Goal: Task Accomplishment & Management: Manage account settings

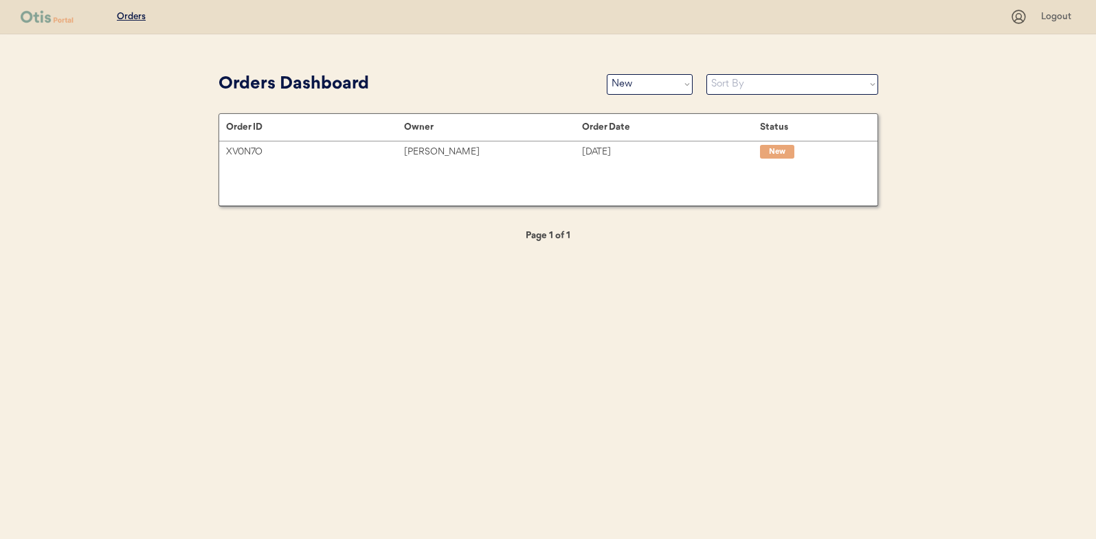
select select ""new""
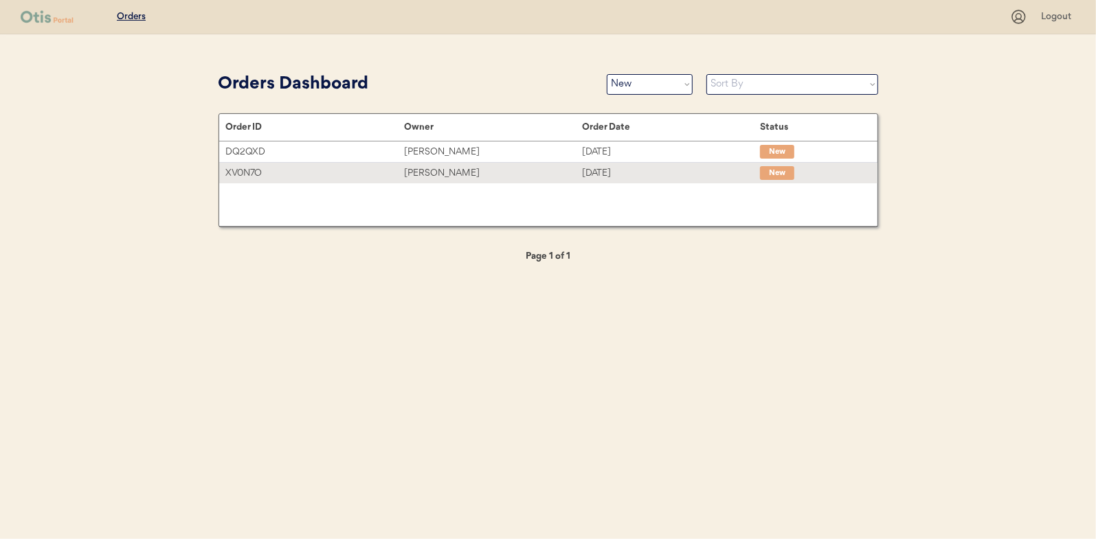
click at [430, 171] on div "[PERSON_NAME]" at bounding box center [493, 174] width 178 height 16
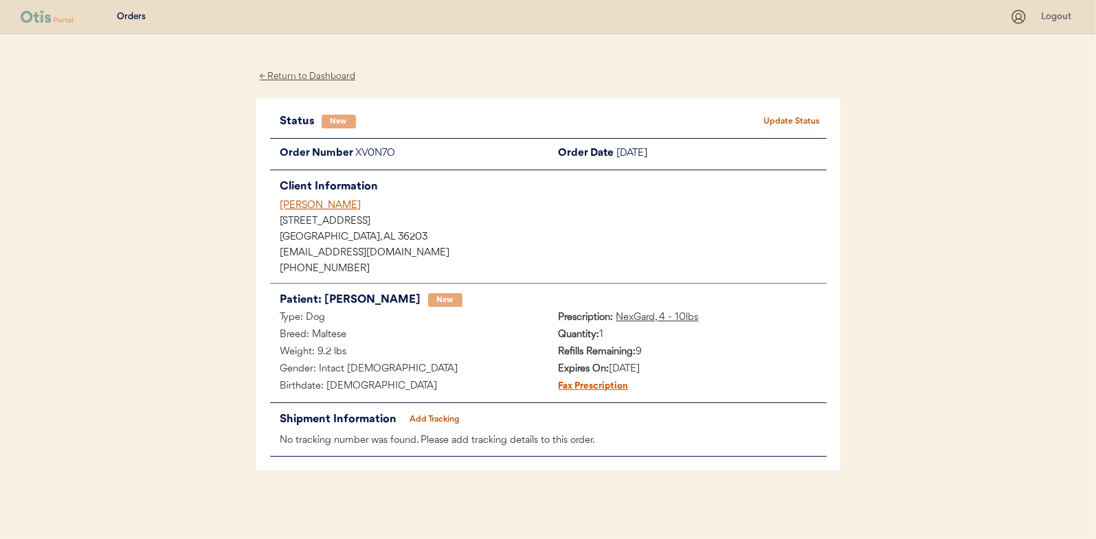
click at [791, 112] on button "Update Status" at bounding box center [792, 121] width 69 height 19
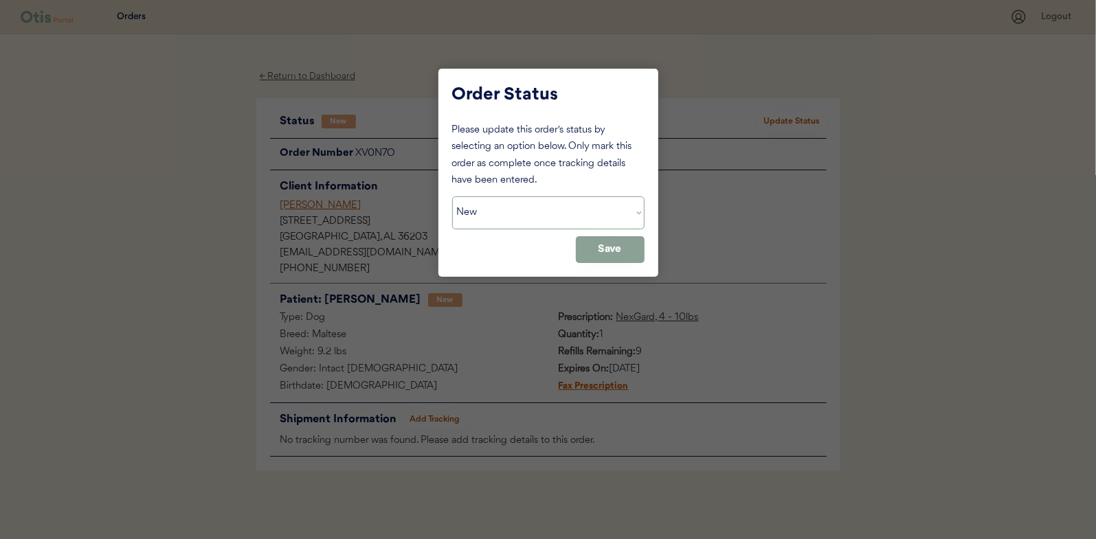
click at [487, 216] on select "Status On Hold New In Progress Complete Pending HW Consent Canceled" at bounding box center [548, 213] width 192 height 33
select select ""in_progress""
click at [452, 197] on select "Status On Hold New In Progress Complete Pending HW Consent Canceled" at bounding box center [548, 213] width 192 height 33
click at [600, 254] on button "Save" at bounding box center [610, 249] width 69 height 27
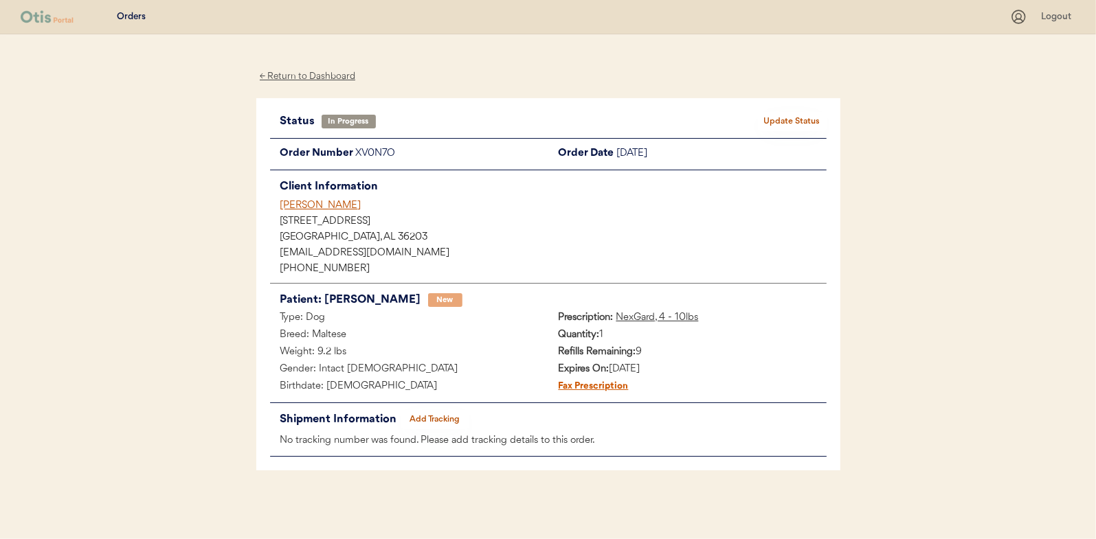
click at [302, 80] on div "← Return to Dashboard" at bounding box center [307, 77] width 103 height 16
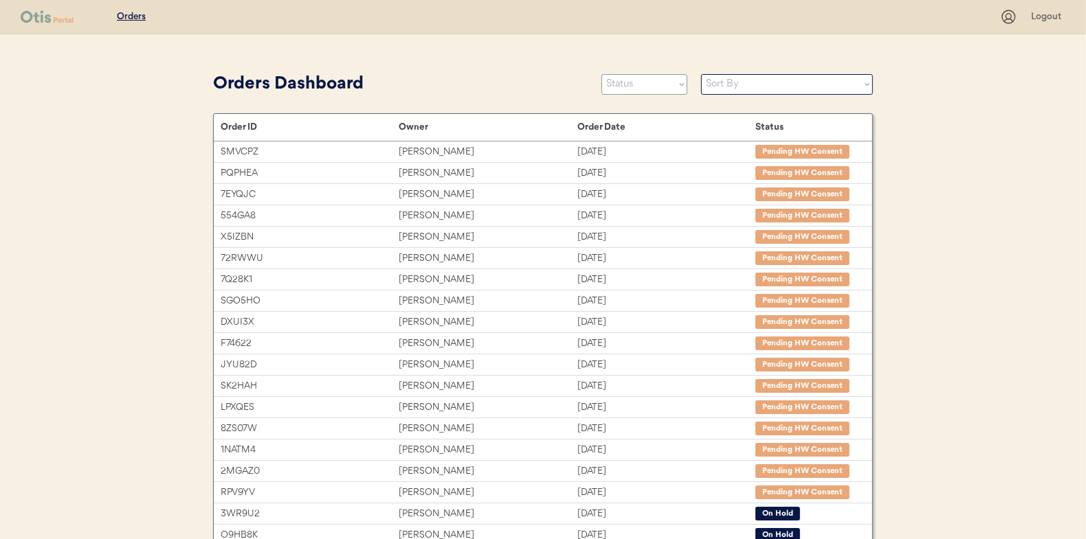
click at [641, 85] on select "Status On Hold New In Progress Complete Pending HW Consent Canceled" at bounding box center [644, 84] width 86 height 21
select select ""new""
click at [601, 74] on select "Status On Hold New In Progress Complete Pending HW Consent Canceled" at bounding box center [644, 84] width 86 height 21
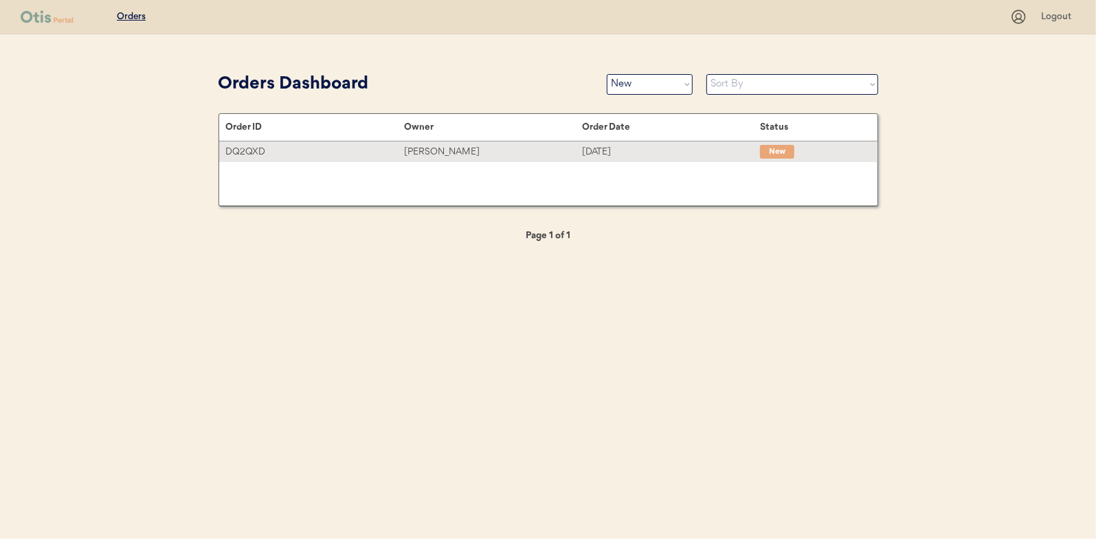
click at [427, 147] on div "William Cohen" at bounding box center [493, 152] width 178 height 16
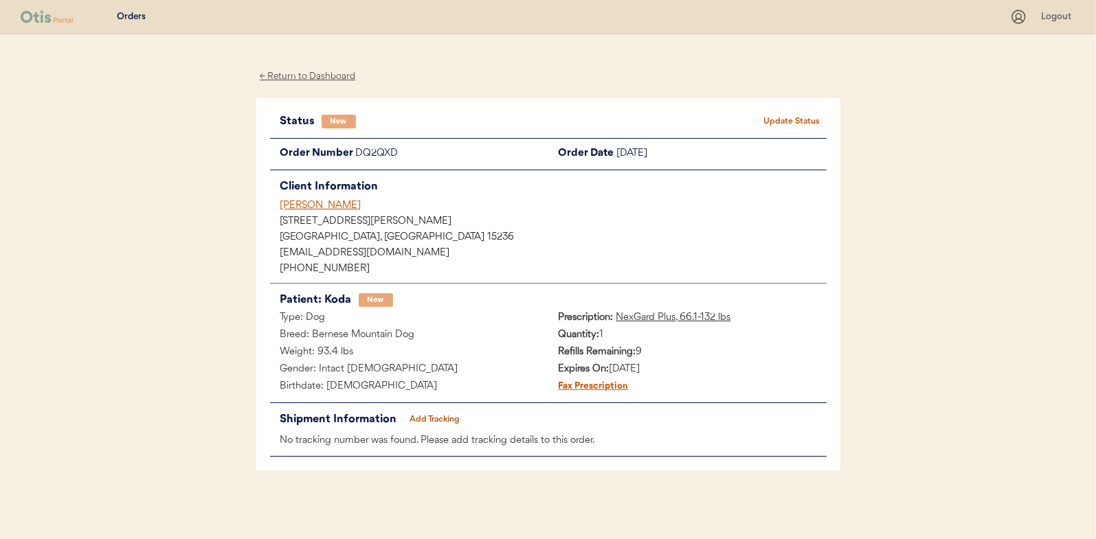
click at [784, 119] on button "Update Status" at bounding box center [792, 121] width 69 height 19
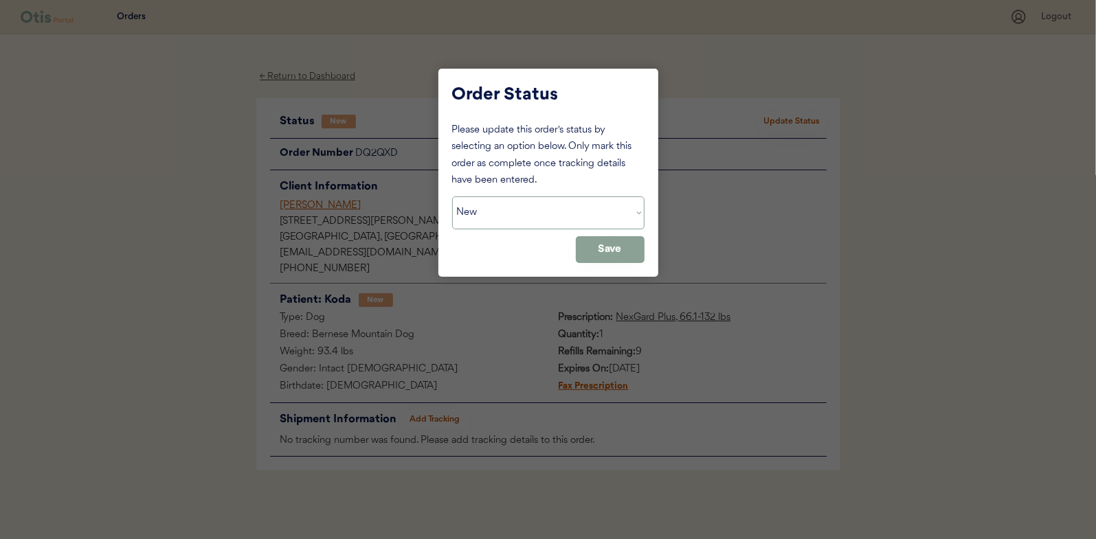
click at [471, 210] on select "Status On Hold New In Progress Complete Pending HW Consent Canceled" at bounding box center [548, 213] width 192 height 33
select select ""in_progress""
click at [452, 197] on select "Status On Hold New In Progress Complete Pending HW Consent Canceled" at bounding box center [548, 213] width 192 height 33
click at [621, 244] on button "Save" at bounding box center [610, 249] width 69 height 27
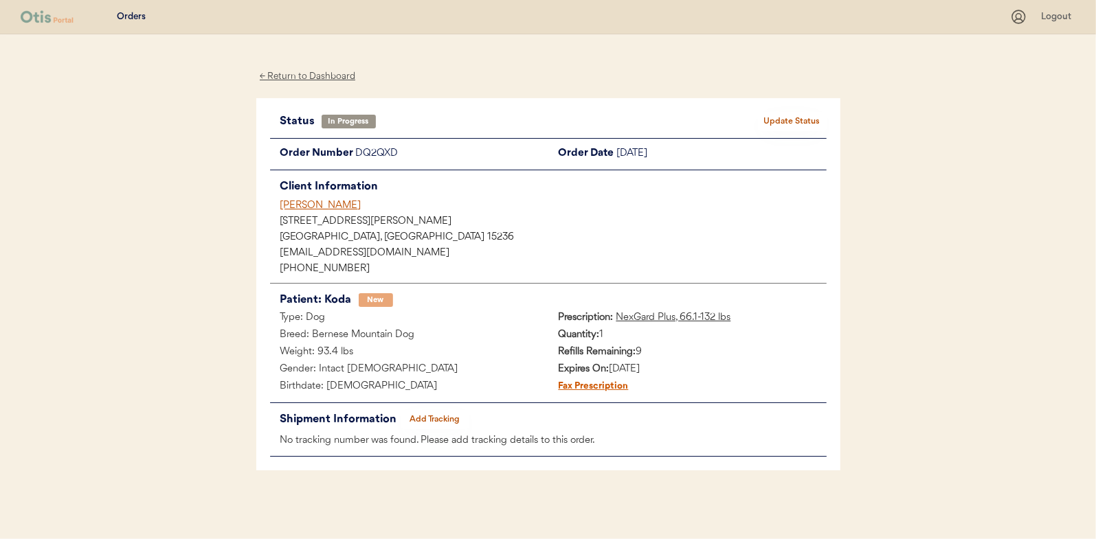
click at [298, 71] on div "← Return to Dashboard" at bounding box center [307, 77] width 103 height 16
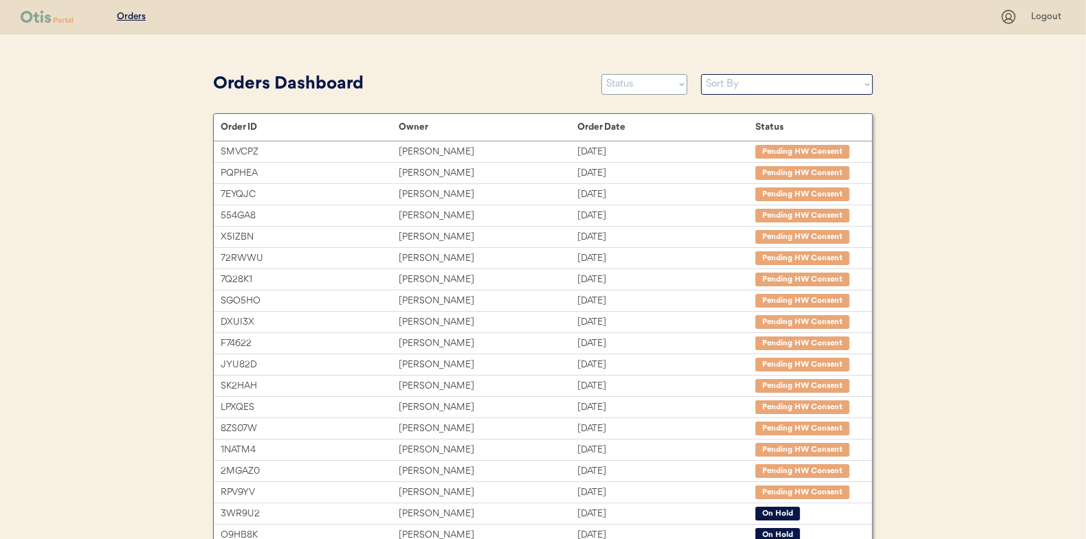
click at [617, 85] on select "Status On Hold New In Progress Complete Pending HW Consent Canceled" at bounding box center [644, 84] width 86 height 21
click at [601, 74] on select "Status On Hold New In Progress Complete Pending HW Consent Canceled" at bounding box center [644, 84] width 86 height 21
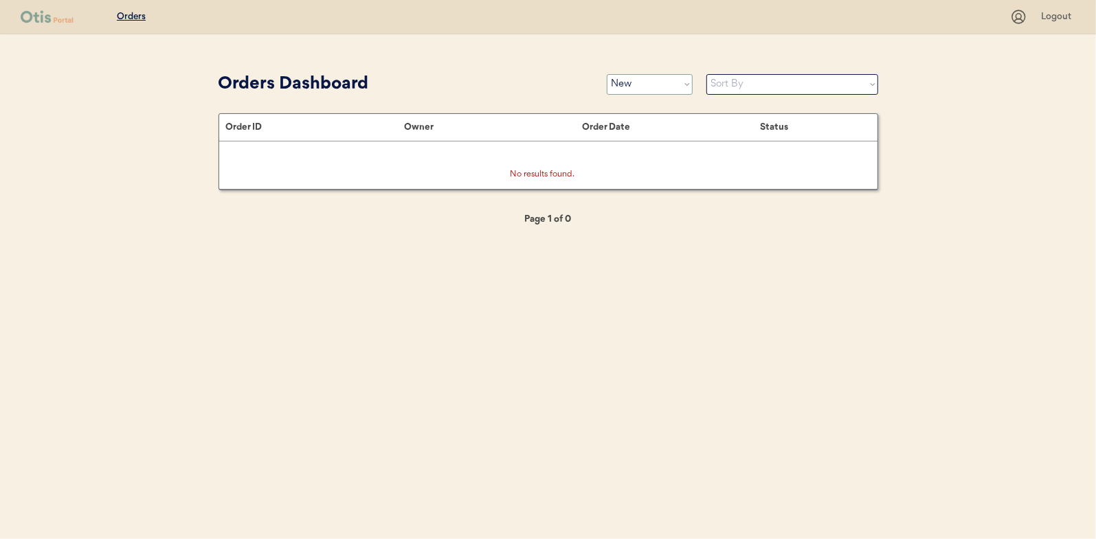
click at [642, 85] on select "Status On Hold New In Progress Complete Pending HW Consent Canceled" at bounding box center [650, 84] width 86 height 21
select select ""on_hold""
click at [607, 74] on select "Status On Hold New In Progress Complete Pending HW Consent Canceled" at bounding box center [650, 84] width 86 height 21
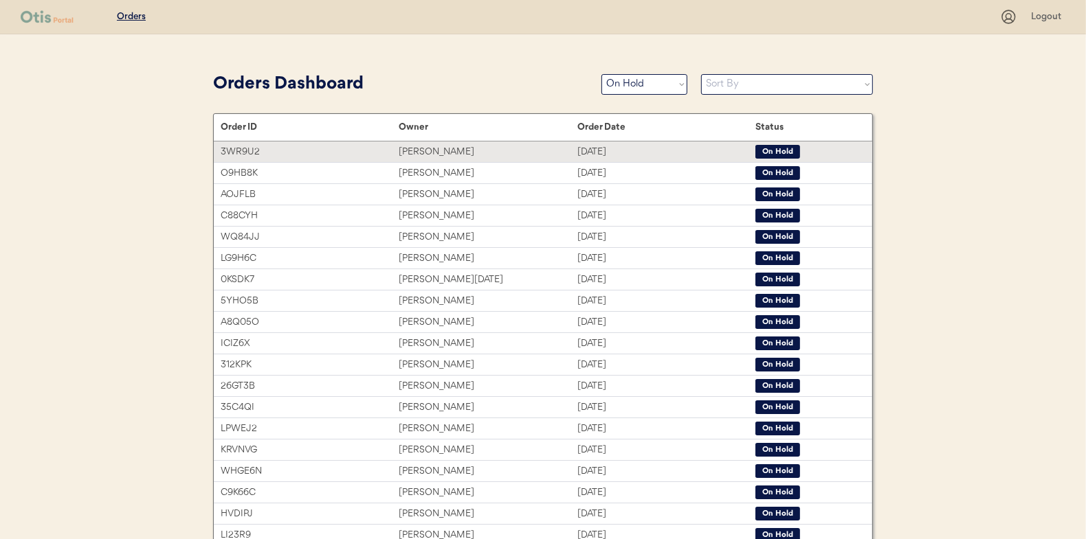
click at [428, 154] on div "[PERSON_NAME]" at bounding box center [488, 152] width 178 height 16
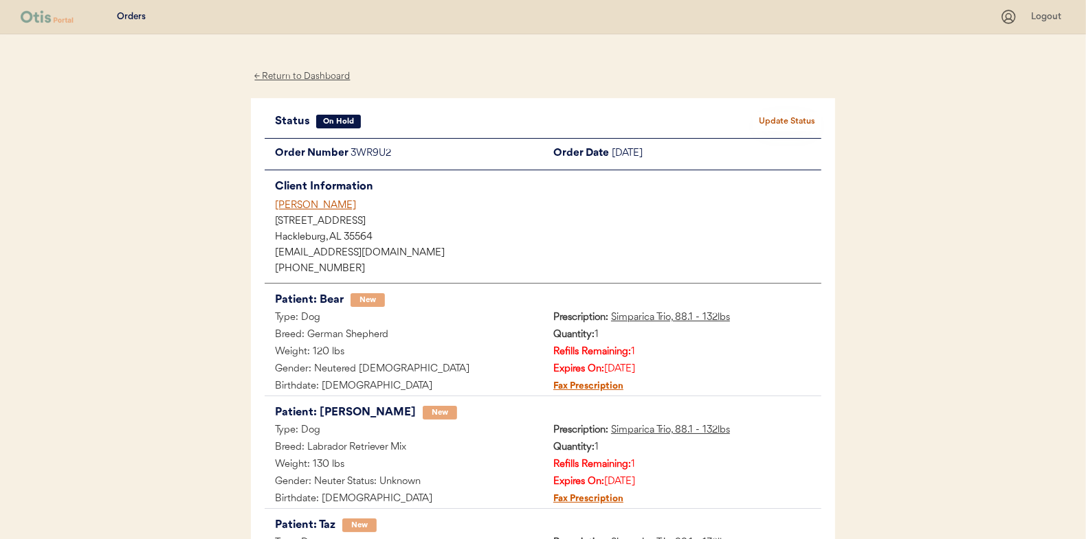
click at [320, 70] on div "← Return to Dashboard" at bounding box center [302, 77] width 103 height 16
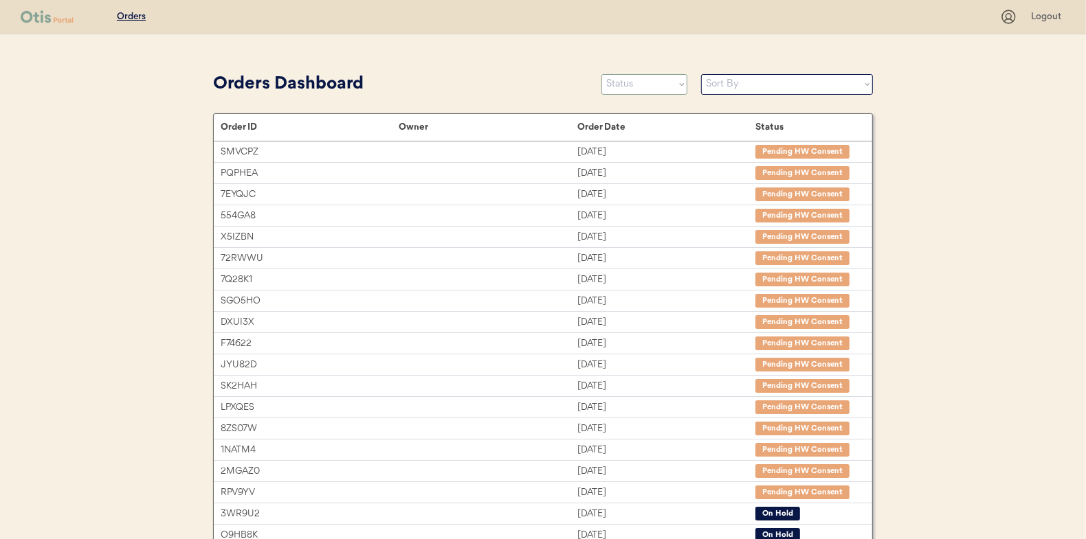
click at [621, 90] on select "Status On Hold New In Progress Complete Pending HW Consent Canceled" at bounding box center [644, 84] width 86 height 21
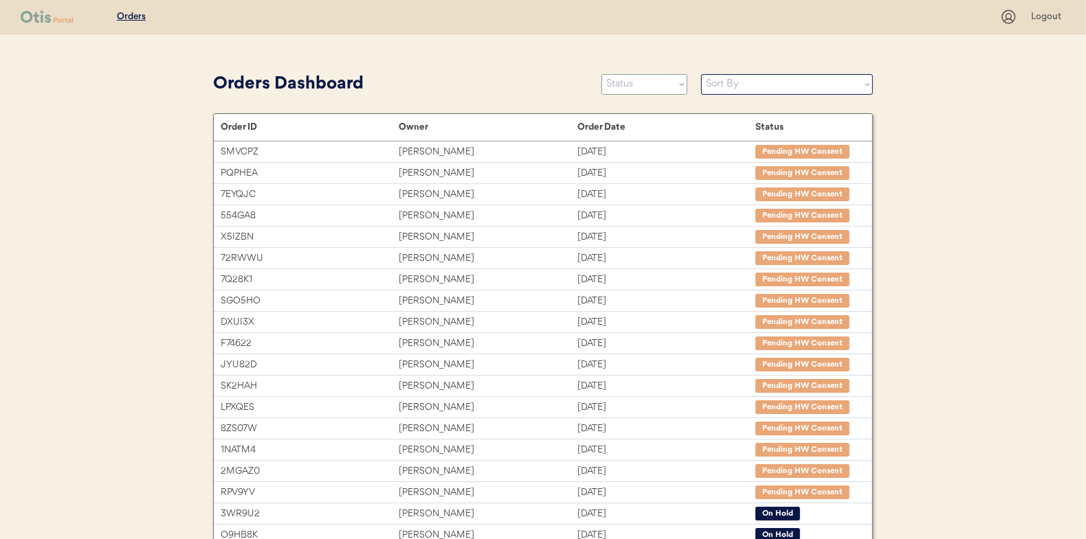
select select ""new""
click at [601, 74] on select "Status On Hold New In Progress Complete Pending HW Consent Canceled" at bounding box center [644, 84] width 86 height 21
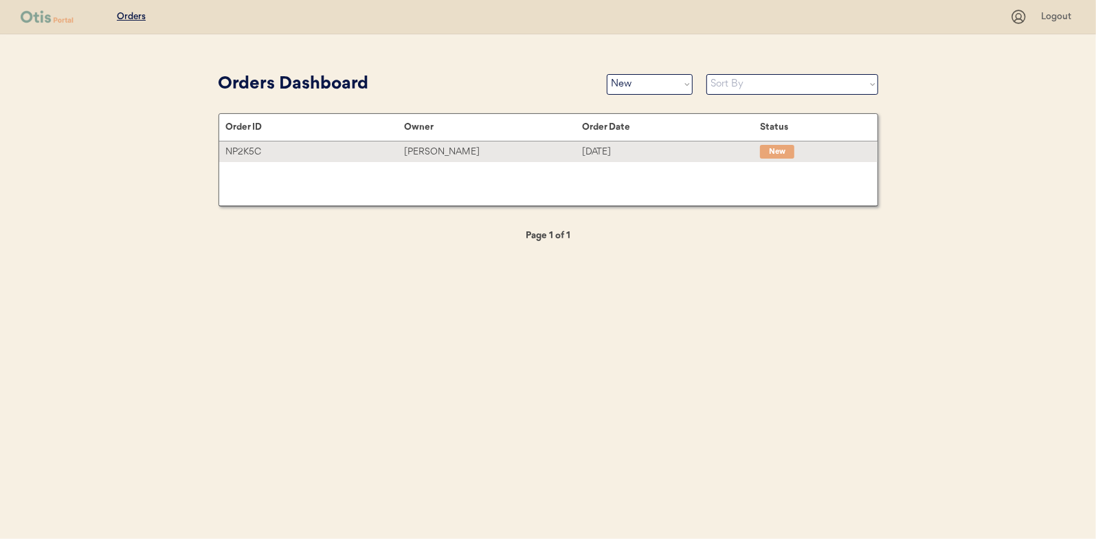
click at [437, 149] on div "[PERSON_NAME]" at bounding box center [493, 152] width 178 height 16
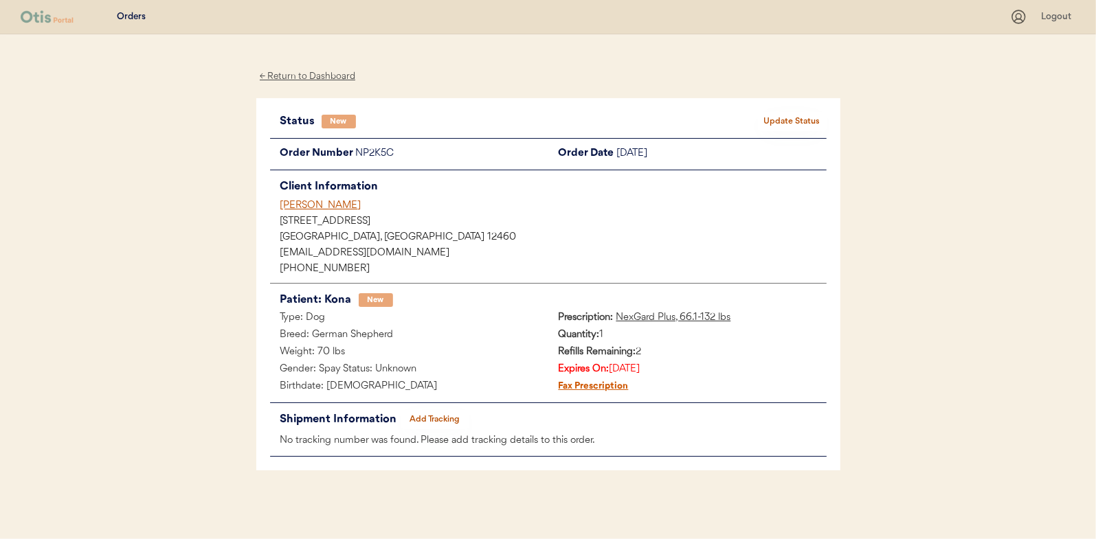
click at [780, 122] on button "Update Status" at bounding box center [792, 121] width 69 height 19
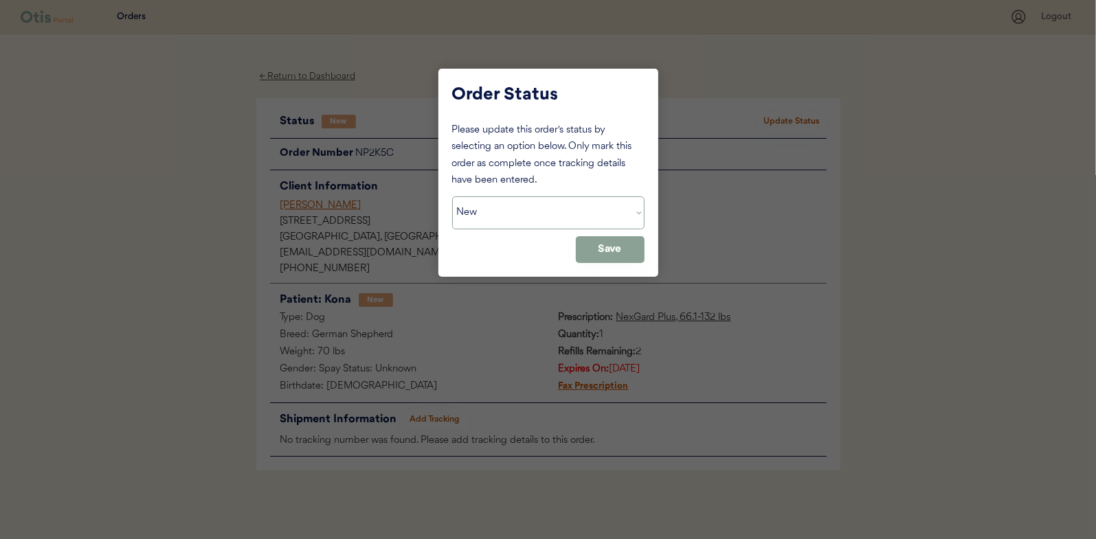
click at [493, 213] on select "Status On Hold New In Progress Complete Pending HW Consent Canceled" at bounding box center [548, 213] width 192 height 33
select select ""in_progress""
click at [452, 197] on select "Status On Hold New In Progress Complete Pending HW Consent Canceled" at bounding box center [548, 213] width 192 height 33
click at [627, 254] on button "Save" at bounding box center [610, 249] width 69 height 27
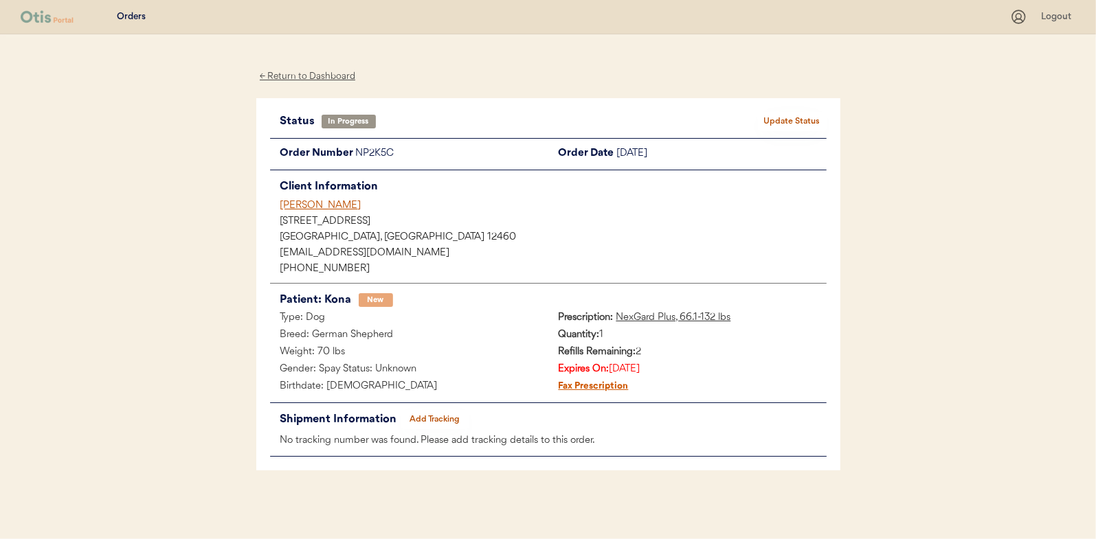
click at [293, 76] on div "← Return to Dashboard" at bounding box center [307, 77] width 103 height 16
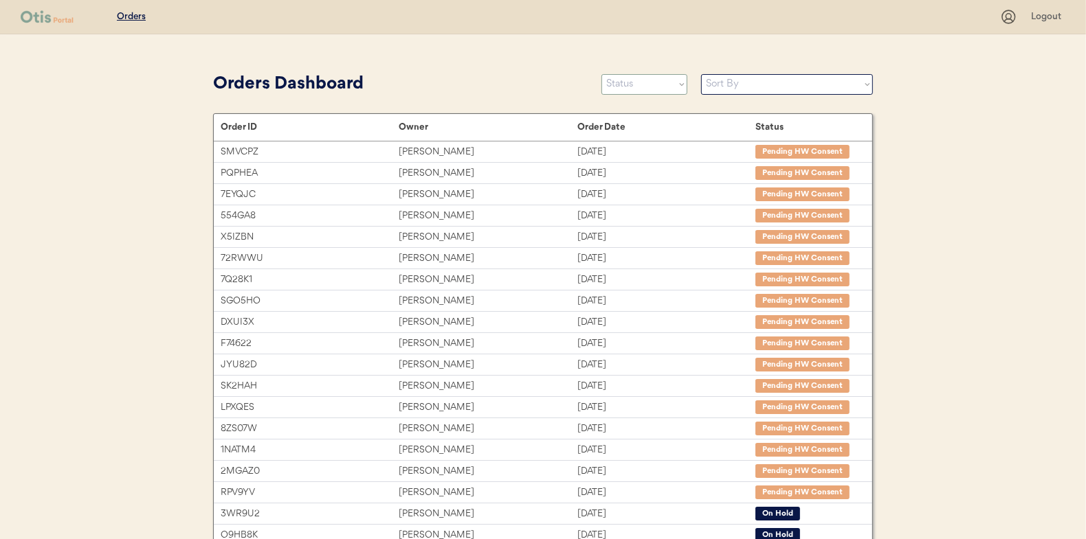
click at [634, 85] on select "Status On Hold New In Progress Complete Pending HW Consent Canceled" at bounding box center [644, 84] width 86 height 21
select select ""new""
click at [601, 74] on select "Status On Hold New In Progress Complete Pending HW Consent Canceled" at bounding box center [644, 84] width 86 height 21
